Goal: Find specific page/section: Find specific page/section

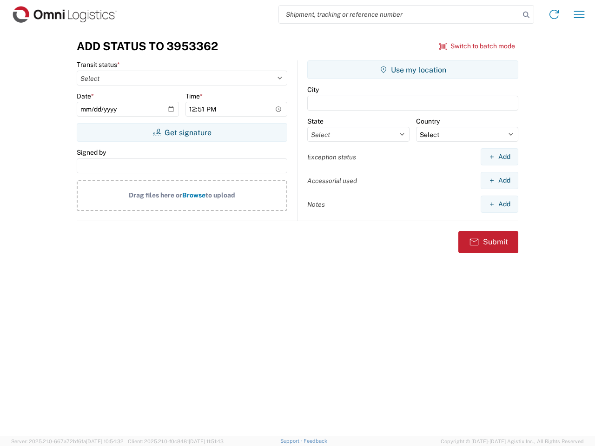
click at [399, 14] on input "search" at bounding box center [399, 15] width 241 height 18
click at [526, 15] on icon at bounding box center [526, 14] width 13 height 13
click at [554, 14] on icon at bounding box center [554, 14] width 15 height 15
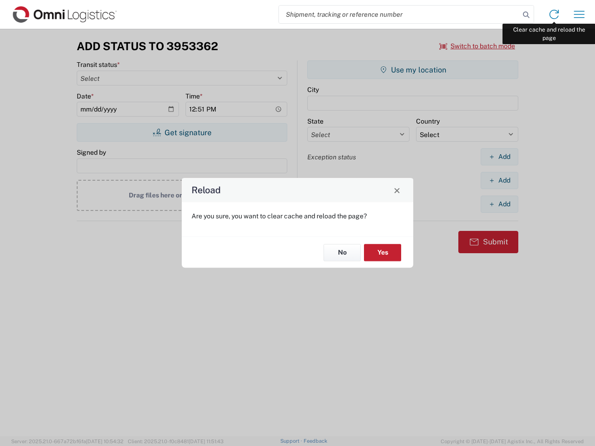
click at [579, 14] on div "Reload Are you sure, you want to clear cache and reload the page? No Yes" at bounding box center [297, 223] width 595 height 446
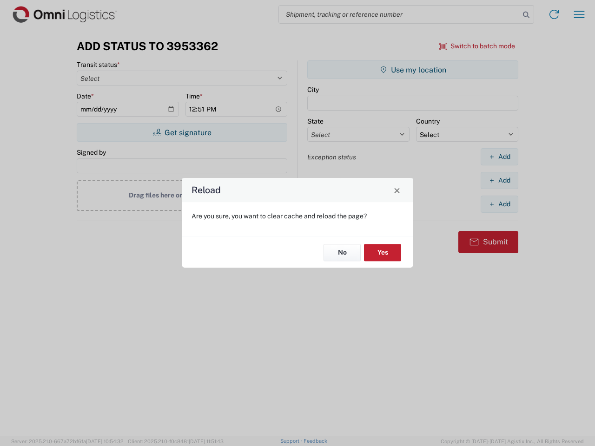
click at [478, 46] on div "Reload Are you sure, you want to clear cache and reload the page? No Yes" at bounding box center [297, 223] width 595 height 446
click at [182, 133] on div "Reload Are you sure, you want to clear cache and reload the page? No Yes" at bounding box center [297, 223] width 595 height 446
click at [413, 70] on div "Reload Are you sure, you want to clear cache and reload the page? No Yes" at bounding box center [297, 223] width 595 height 446
click at [499, 157] on div "Reload Are you sure, you want to clear cache and reload the page? No Yes" at bounding box center [297, 223] width 595 height 446
click at [499, 180] on div "Reload Are you sure, you want to clear cache and reload the page? No Yes" at bounding box center [297, 223] width 595 height 446
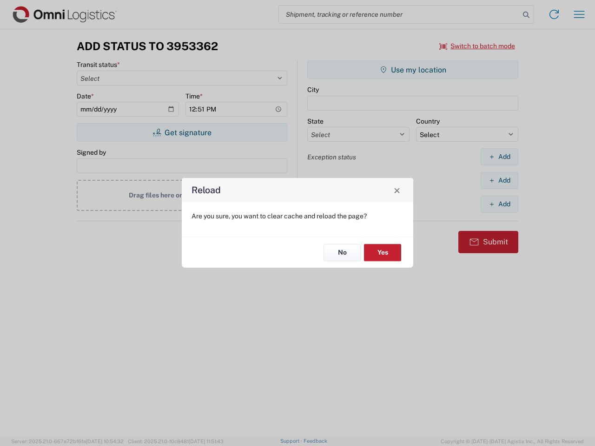
click at [499, 204] on div "Reload Are you sure, you want to clear cache and reload the page? No Yes" at bounding box center [297, 223] width 595 height 446
